Goal: Register for event/course

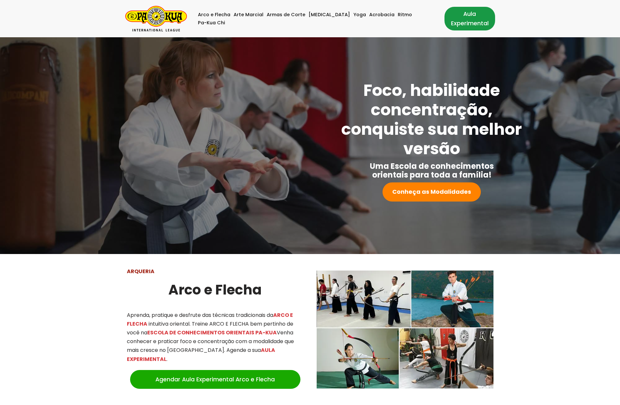
click at [464, 21] on link "Aula Experimental" at bounding box center [469, 18] width 51 height 23
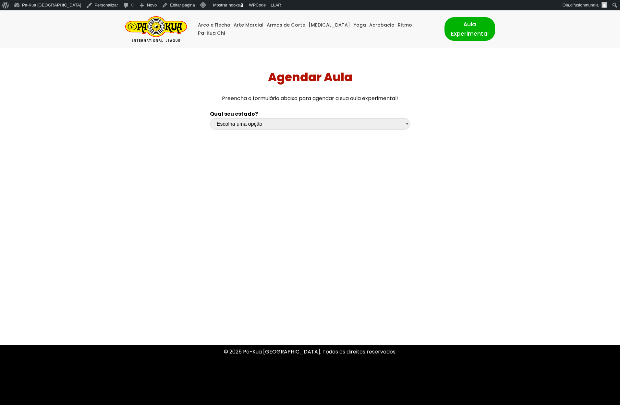
click at [251, 125] on select "Escolha uma opção Rio Grande do Sul Santa Catarina Paraná São Paulo Rio de Jane…" at bounding box center [310, 123] width 200 height 11
select select "sc"
click at [210, 118] on select "Escolha uma opção Rio Grande do Sul Santa Catarina Paraná São Paulo Rio de Jane…" at bounding box center [310, 123] width 200 height 11
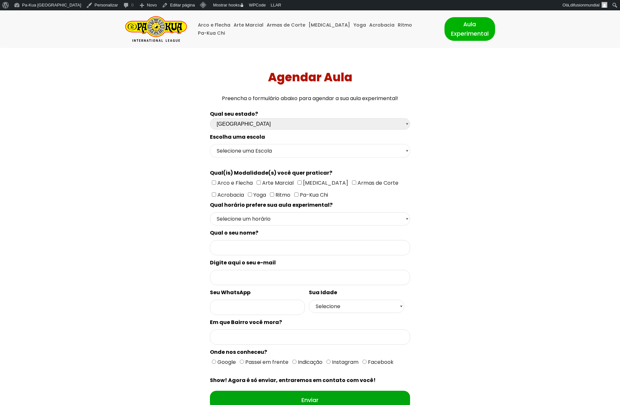
click at [249, 148] on select "Selecione uma Escola Florianópolis - Escola Pantanal Florianópolis - Escola Mau…" at bounding box center [310, 150] width 200 height 13
select select "[GEOGRAPHIC_DATA] - [GEOGRAPHIC_DATA]"
click at [210, 144] on select "Selecione uma Escola Florianópolis - Escola Pantanal Florianópolis - Escola Mau…" at bounding box center [310, 150] width 200 height 13
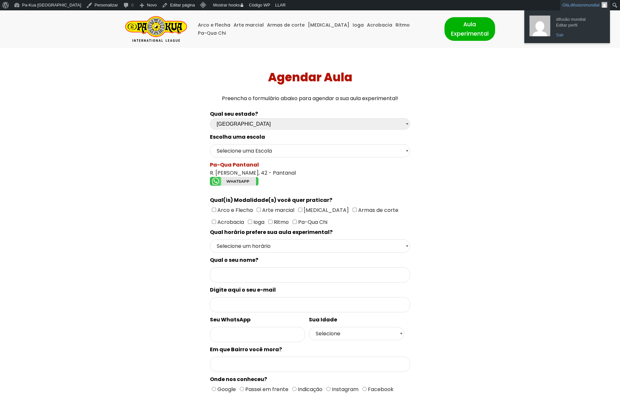
click at [559, 35] on link "Sair" at bounding box center [579, 35] width 52 height 8
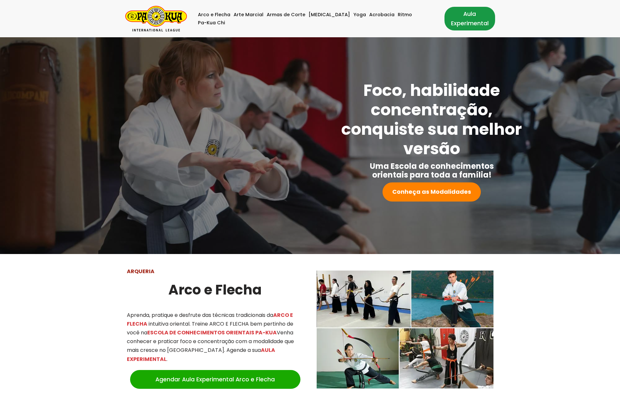
click at [446, 20] on link "Aula Experimental" at bounding box center [469, 18] width 51 height 23
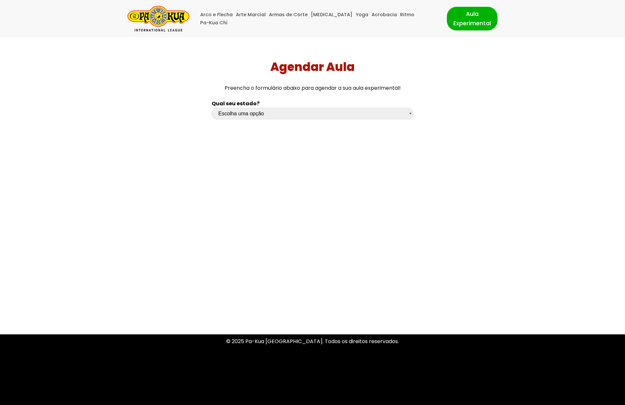
click at [301, 111] on select "Escolha uma opção [GEOGRAPHIC_DATA] [GEOGRAPHIC_DATA] [GEOGRAPHIC_DATA] [GEOGRA…" at bounding box center [312, 113] width 202 height 11
click at [211, 108] on select "Escolha uma opção [GEOGRAPHIC_DATA] [GEOGRAPHIC_DATA] [GEOGRAPHIC_DATA] [GEOGRA…" at bounding box center [312, 113] width 202 height 11
click at [261, 111] on select "Escolha uma opção [GEOGRAPHIC_DATA] [GEOGRAPHIC_DATA] [GEOGRAPHIC_DATA] [GEOGRA…" at bounding box center [312, 113] width 202 height 11
select select "sc"
click at [211, 108] on select "Escolha uma opção [GEOGRAPHIC_DATA] [GEOGRAPHIC_DATA] [GEOGRAPHIC_DATA] [GEOGRA…" at bounding box center [312, 113] width 202 height 11
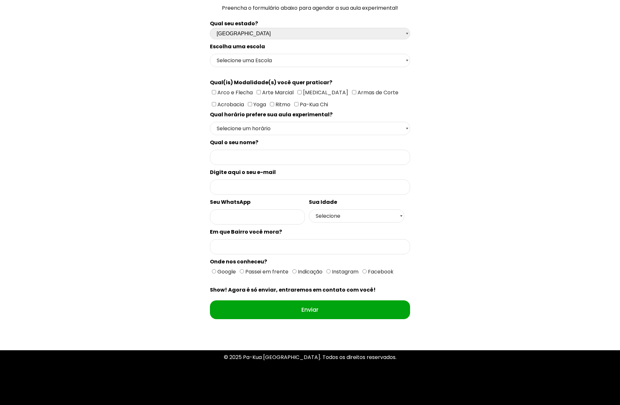
scroll to position [90, 0]
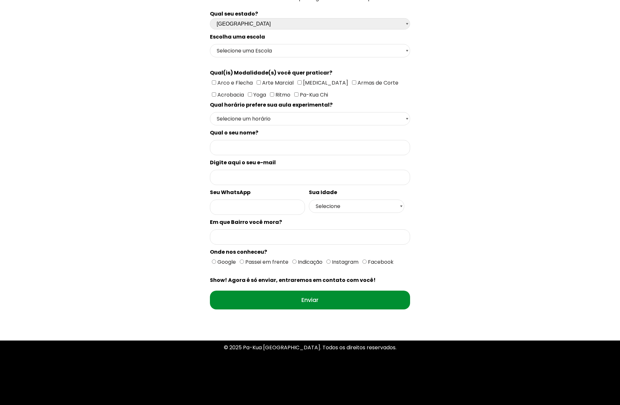
drag, startPoint x: 292, startPoint y: 288, endPoint x: 176, endPoint y: 263, distance: 118.4
click at [291, 291] on input "Enviar" at bounding box center [310, 300] width 200 height 19
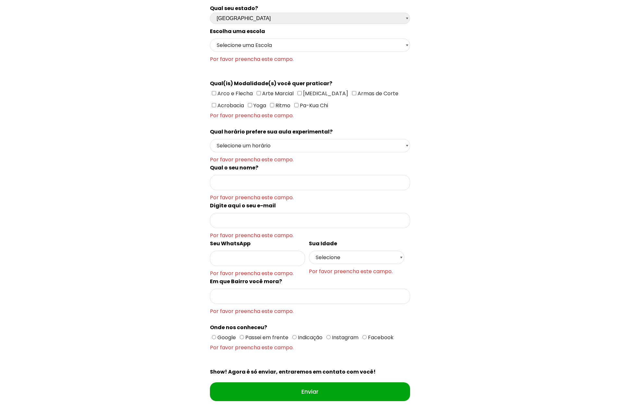
scroll to position [0, 0]
